Goal: Task Accomplishment & Management: Manage account settings

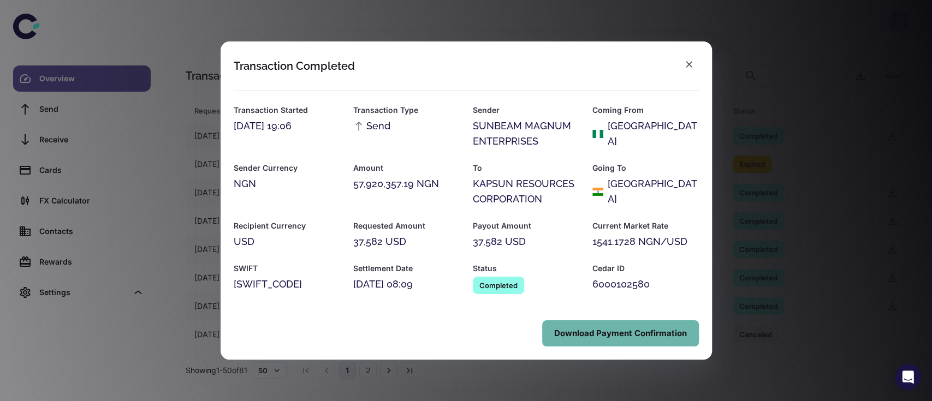
click at [624, 329] on button "Download Payment Confirmation" at bounding box center [620, 333] width 157 height 26
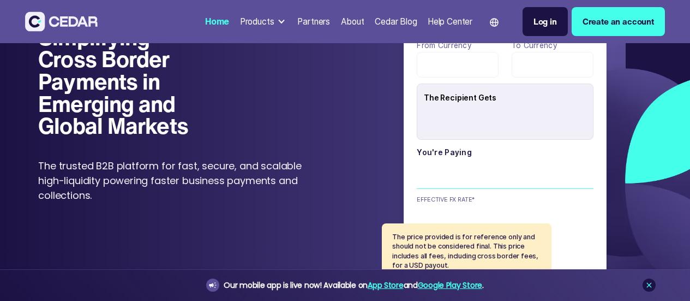
type input "******"
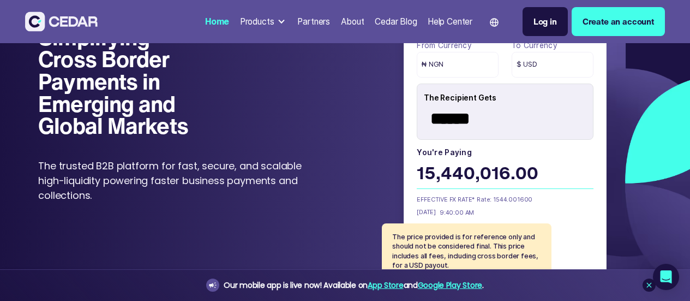
drag, startPoint x: 481, startPoint y: 162, endPoint x: 392, endPoint y: 163, distance: 89.5
click at [392, 163] on div "From currency ₦ NGN To currency $ USD The Recipient Gets ****** You're paying 1…" at bounding box center [505, 162] width 293 height 273
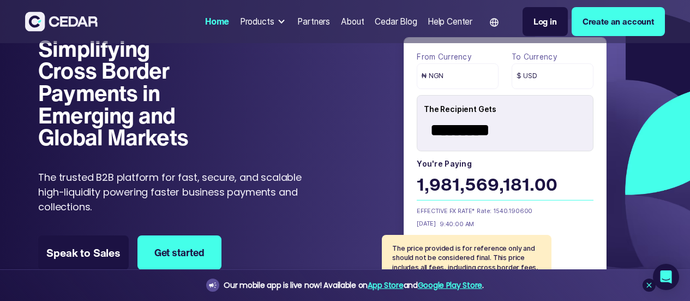
scroll to position [40, 0]
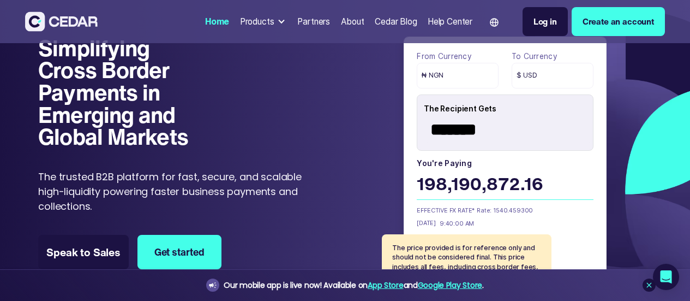
type input "*******"
click at [451, 151] on div "The Recipient Gets *******" at bounding box center [505, 122] width 176 height 57
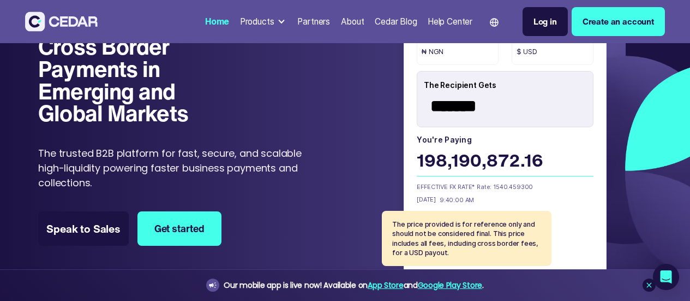
scroll to position [64, 0]
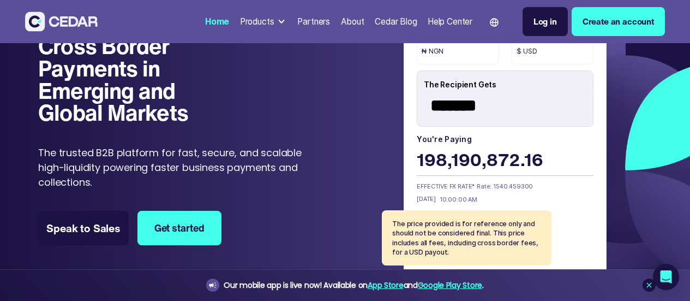
click at [534, 15] on div "Log in" at bounding box center [545, 21] width 23 height 13
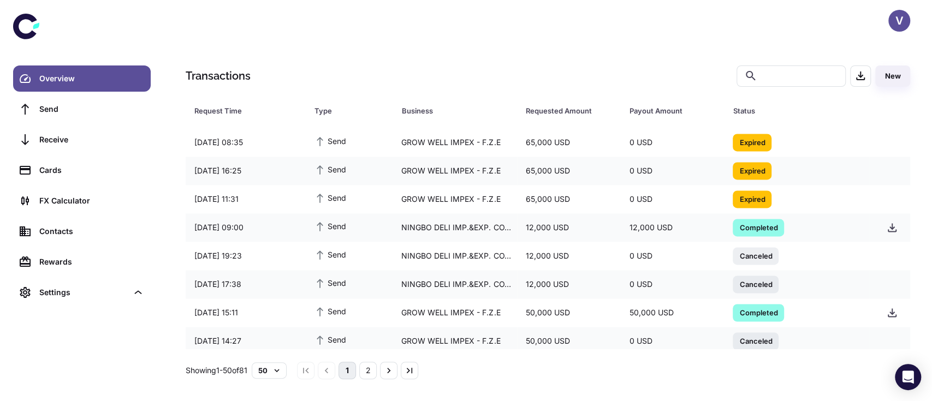
scroll to position [1192, 0]
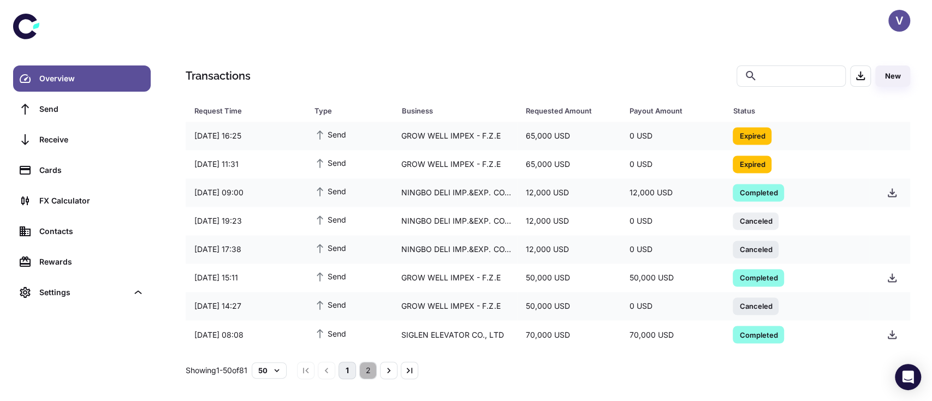
click at [377, 300] on button "2" at bounding box center [367, 370] width 17 height 17
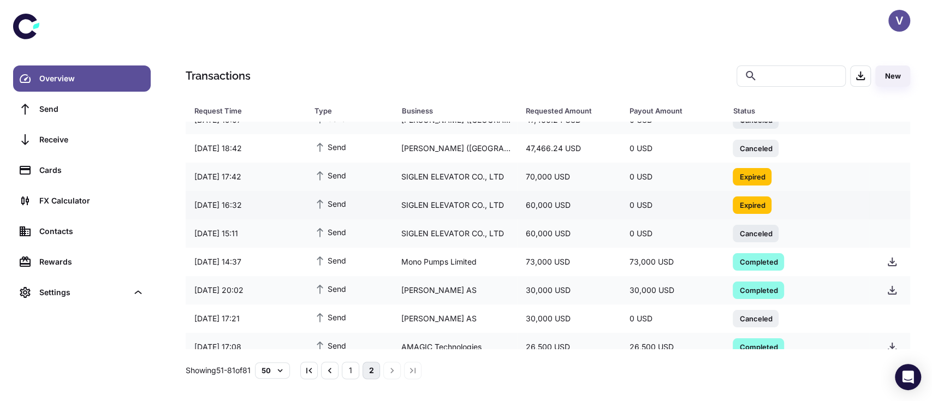
scroll to position [77, 0]
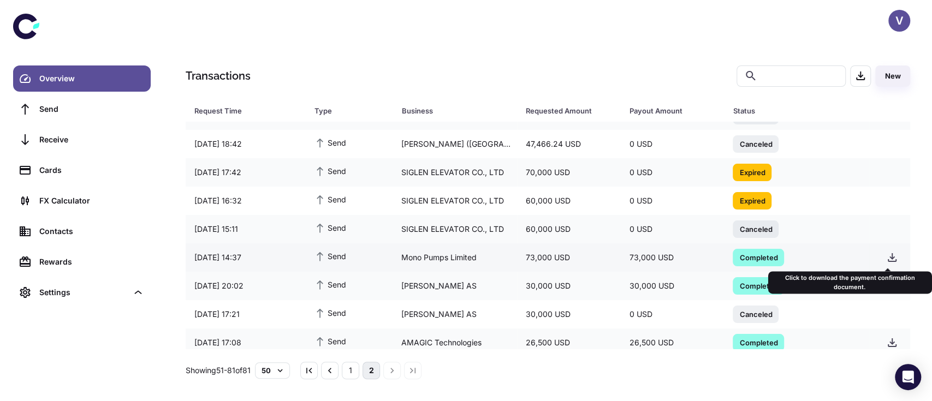
click at [698, 260] on icon "button" at bounding box center [891, 257] width 13 height 13
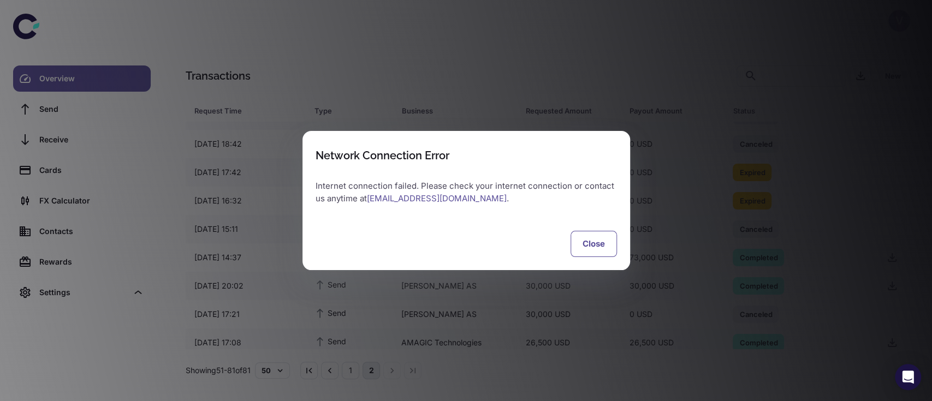
click at [597, 249] on button "Close" at bounding box center [593, 244] width 46 height 26
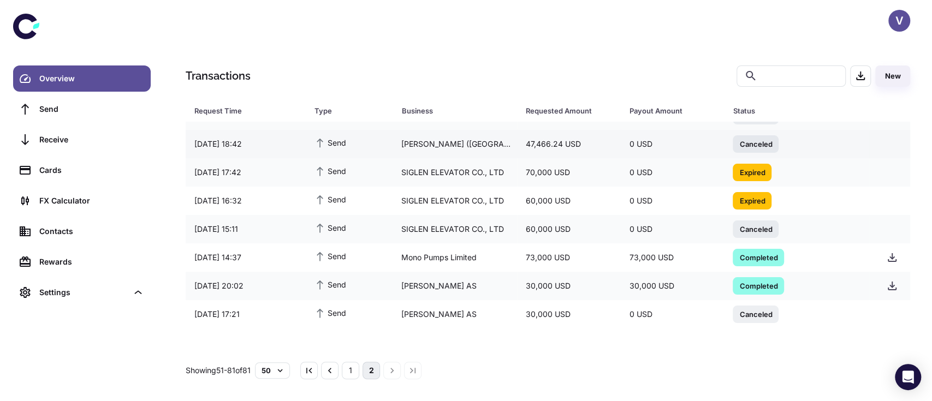
scroll to position [0, 0]
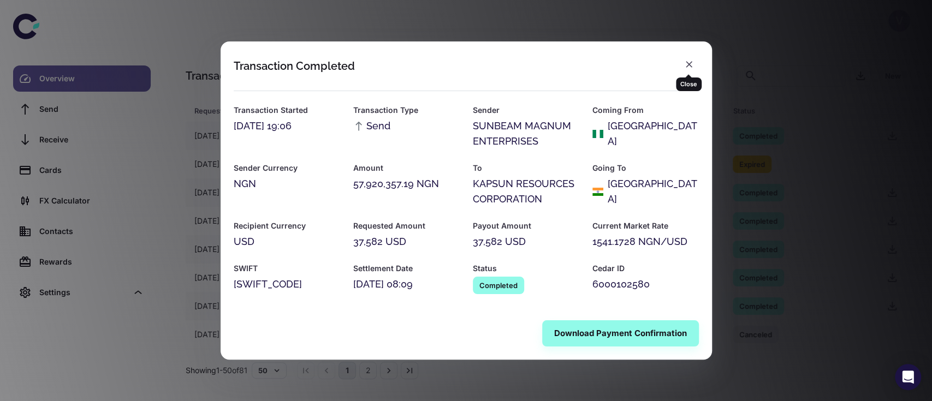
click at [688, 63] on icon "button" at bounding box center [688, 64] width 7 height 7
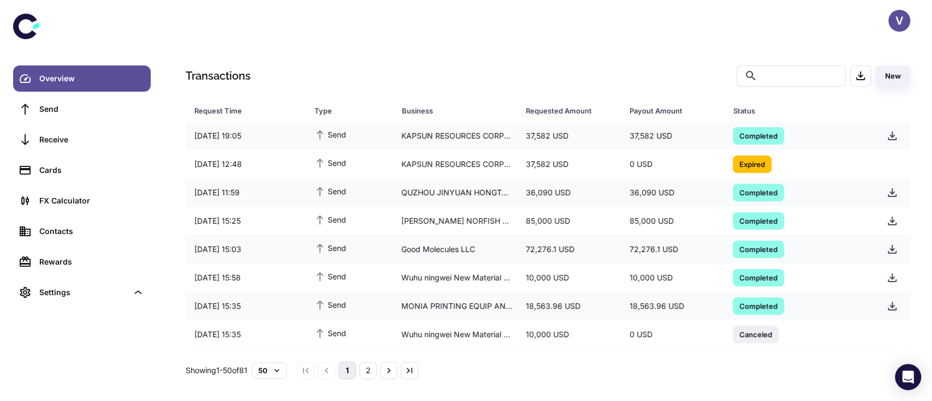
click at [74, 187] on div "Overview Send Receive Cards FX Calculator Contacts Rewards Settings" at bounding box center [82, 185] width 138 height 240
click at [58, 200] on div "FX Calculator" at bounding box center [91, 201] width 105 height 12
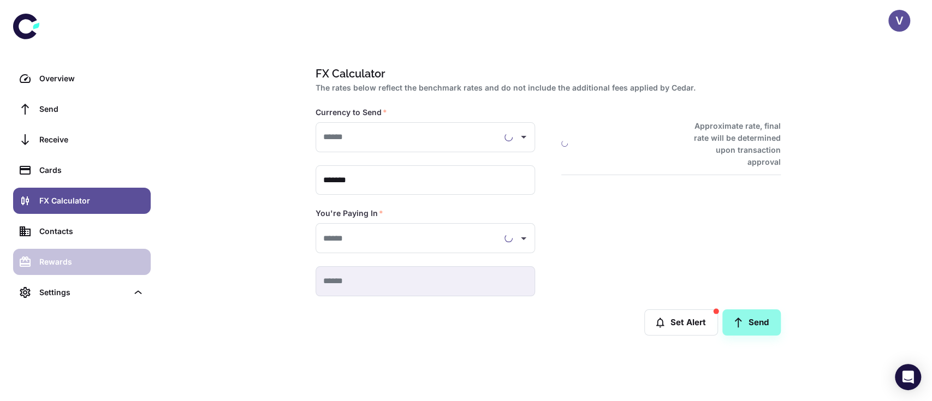
click at [62, 266] on div "Rewards" at bounding box center [91, 262] width 105 height 12
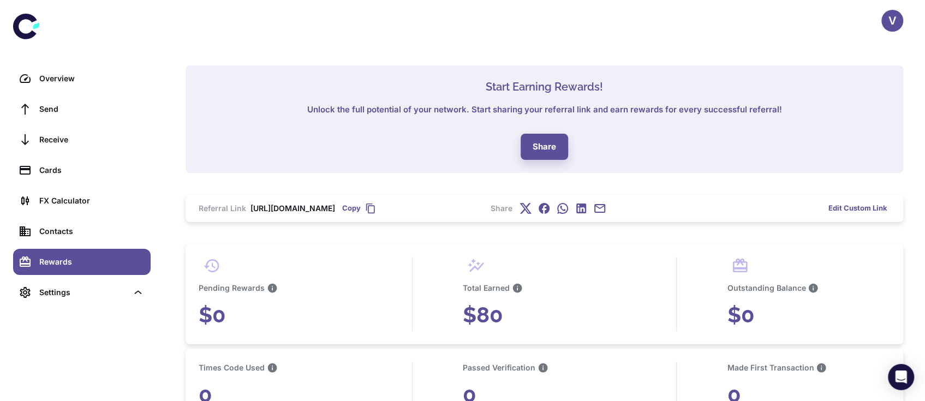
click at [363, 71] on div "Start Earning Rewards! Unlock the full potential of your network. Start sharing…" at bounding box center [545, 119] width 718 height 108
click at [37, 78] on link "Overview" at bounding box center [82, 78] width 138 height 26
